Goal: Task Accomplishment & Management: Use online tool/utility

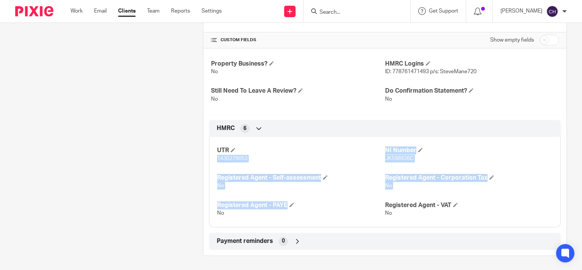
scroll to position [29, 0]
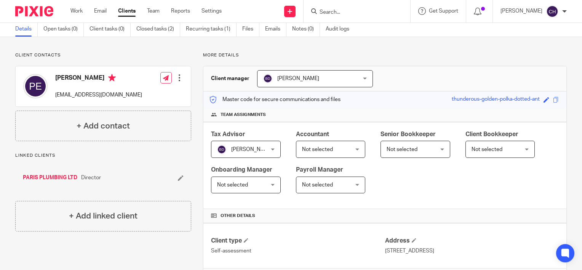
click at [342, 10] on input "Search" at bounding box center [353, 12] width 69 height 7
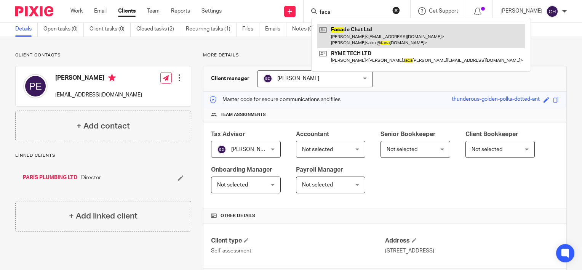
type input "faca"
click at [365, 37] on link at bounding box center [421, 36] width 208 height 24
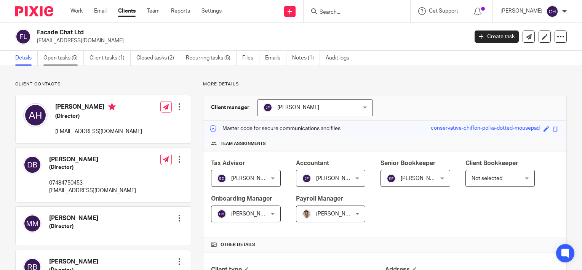
click at [68, 59] on link "Open tasks (5)" at bounding box center [63, 58] width 40 height 15
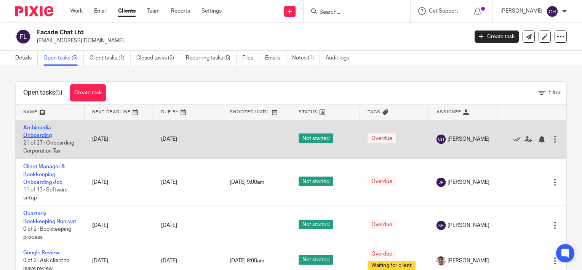
click at [40, 132] on link "Archimedia Onboarding" at bounding box center [37, 131] width 29 height 13
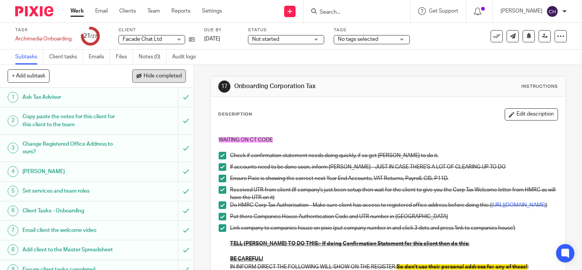
click at [149, 77] on span "Hide completed" at bounding box center [163, 76] width 38 height 6
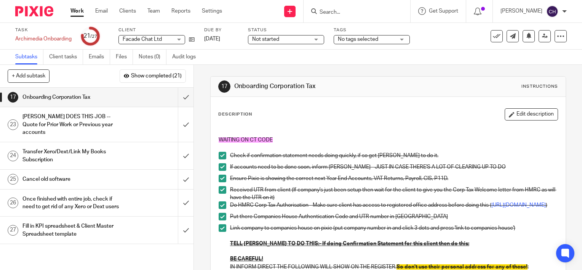
click at [528, 114] on button "Edit description" at bounding box center [531, 114] width 53 height 12
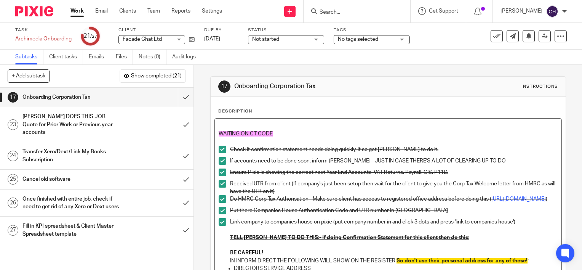
click at [281, 134] on p "WAITING ON CT CODE" at bounding box center [388, 134] width 339 height 8
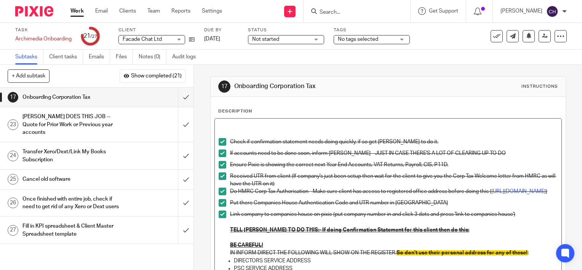
scroll to position [179, 0]
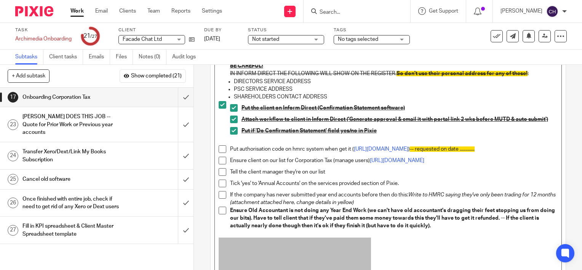
click at [219, 153] on span at bounding box center [223, 149] width 8 height 8
click at [526, 37] on icon at bounding box center [529, 36] width 6 height 6
click at [366, 164] on p "Ensure client on our list for Corporation Tax (manage users) [URL][DOMAIN_NAME]" at bounding box center [394, 161] width 328 height 8
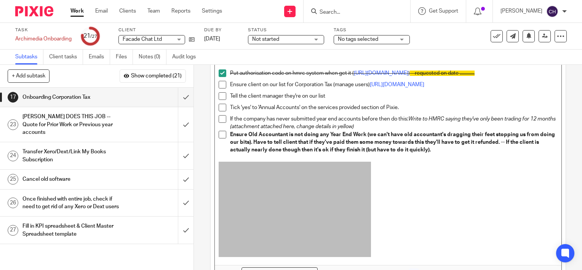
scroll to position [325, 0]
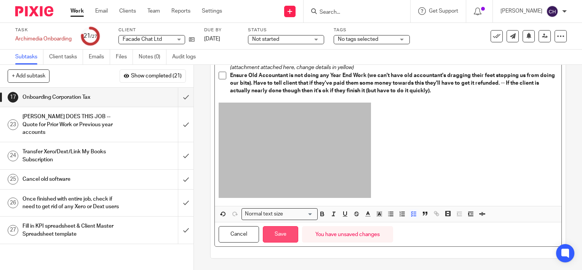
click at [274, 229] on button "Save" at bounding box center [280, 234] width 35 height 16
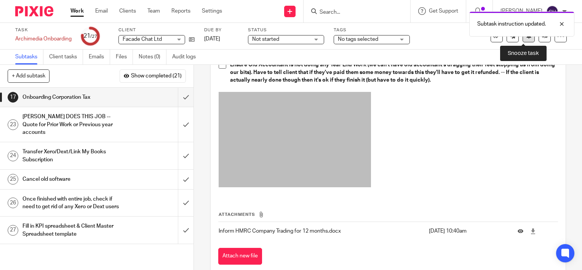
click at [523, 40] on button at bounding box center [529, 36] width 12 height 12
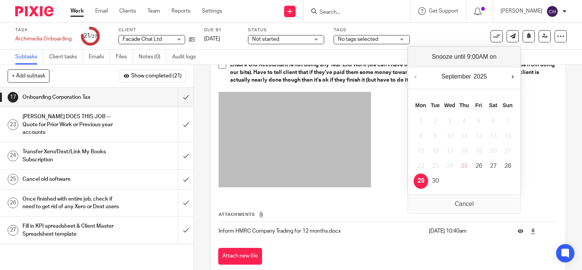
click at [392, 144] on p at bounding box center [388, 141] width 339 height 98
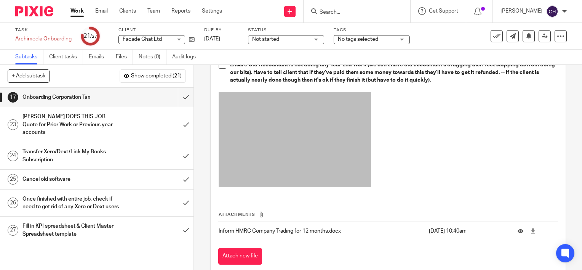
click at [32, 13] on img at bounding box center [34, 11] width 38 height 10
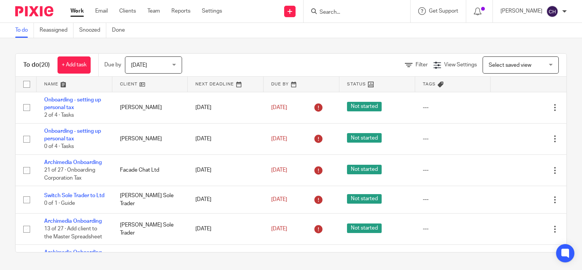
click at [229, 56] on div "Filter View Settings View Settings Manage saved views Select saved view Select …" at bounding box center [380, 64] width 371 height 17
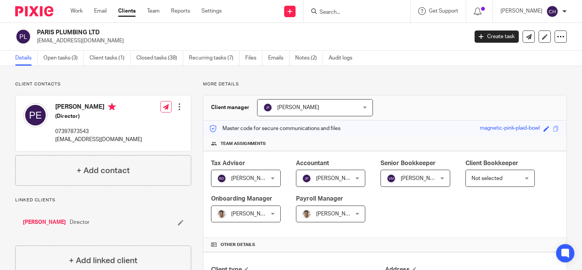
click at [155, 81] on p "Client contacts" at bounding box center [103, 84] width 176 height 6
